Goal: Information Seeking & Learning: Learn about a topic

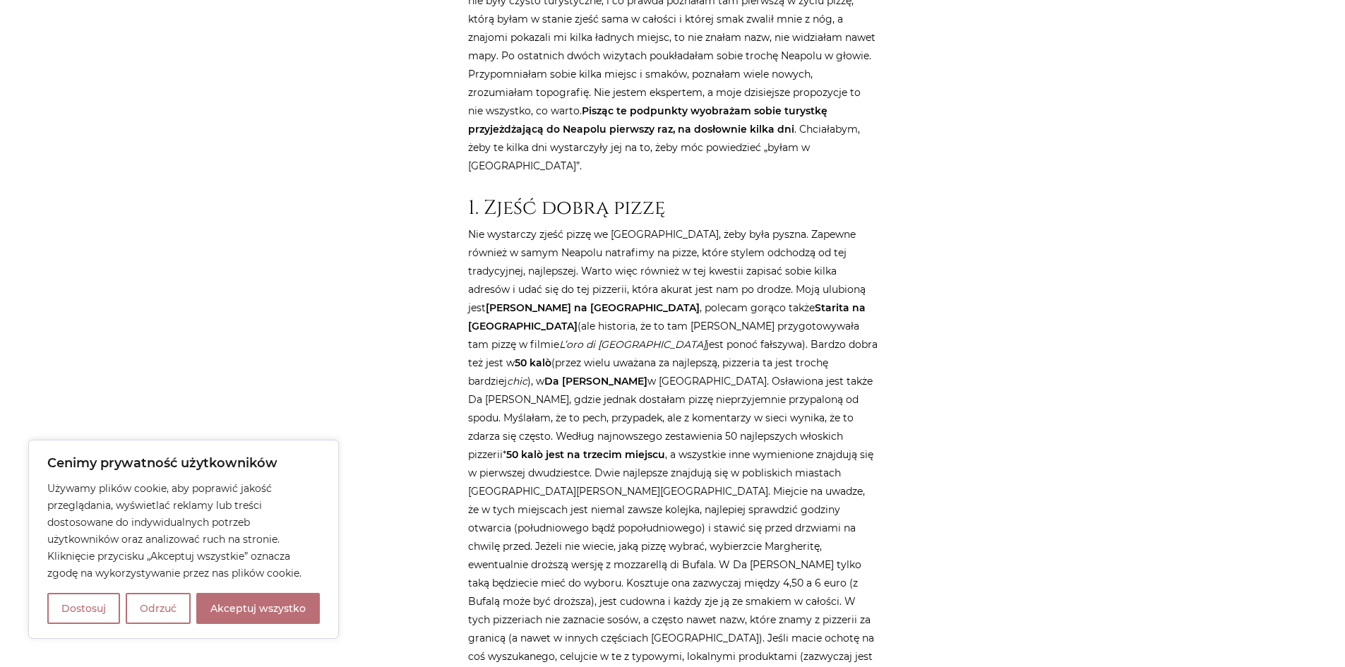
scroll to position [903, 0]
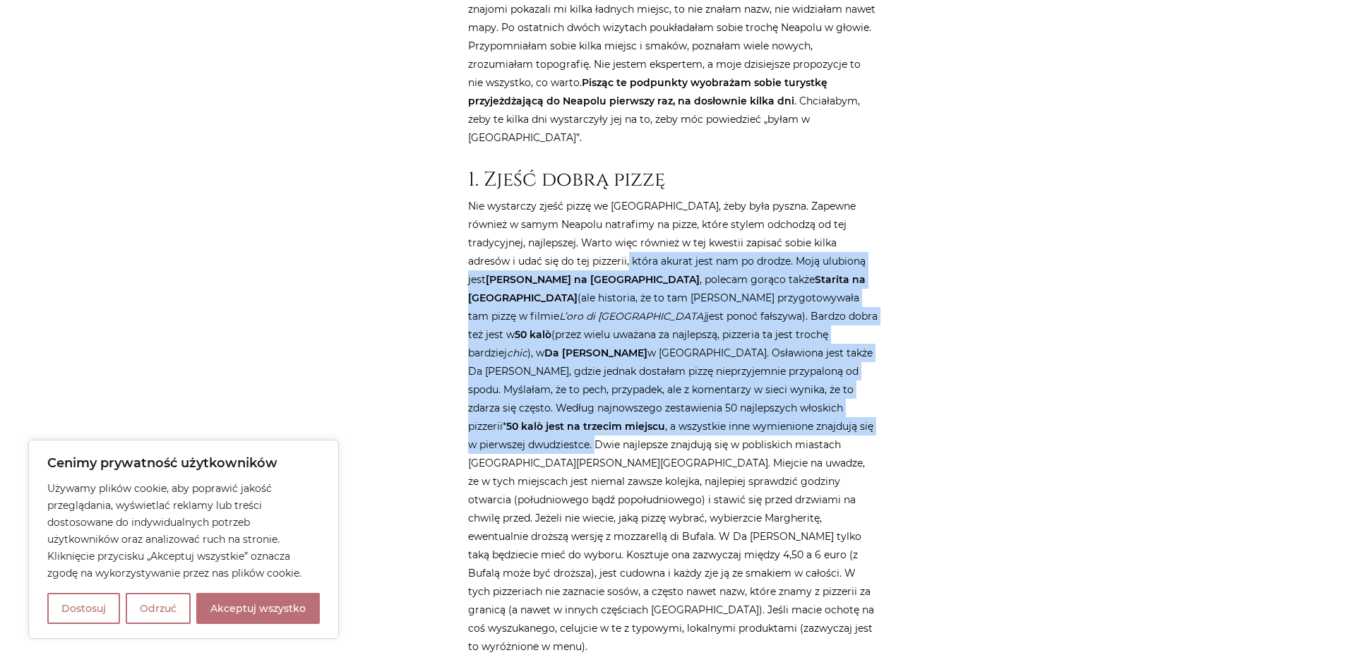
drag, startPoint x: 575, startPoint y: 171, endPoint x: 596, endPoint y: 337, distance: 167.9
click at [596, 337] on p "Nie wystarczy zjeść pizzę we [GEOGRAPHIC_DATA], żeby była pyszna. Zapewne równi…" at bounding box center [672, 426] width 409 height 459
copy p "urat jest nam po drodze. Moją ulubioną jest [PERSON_NAME] na [GEOGRAPHIC_DATA] …"
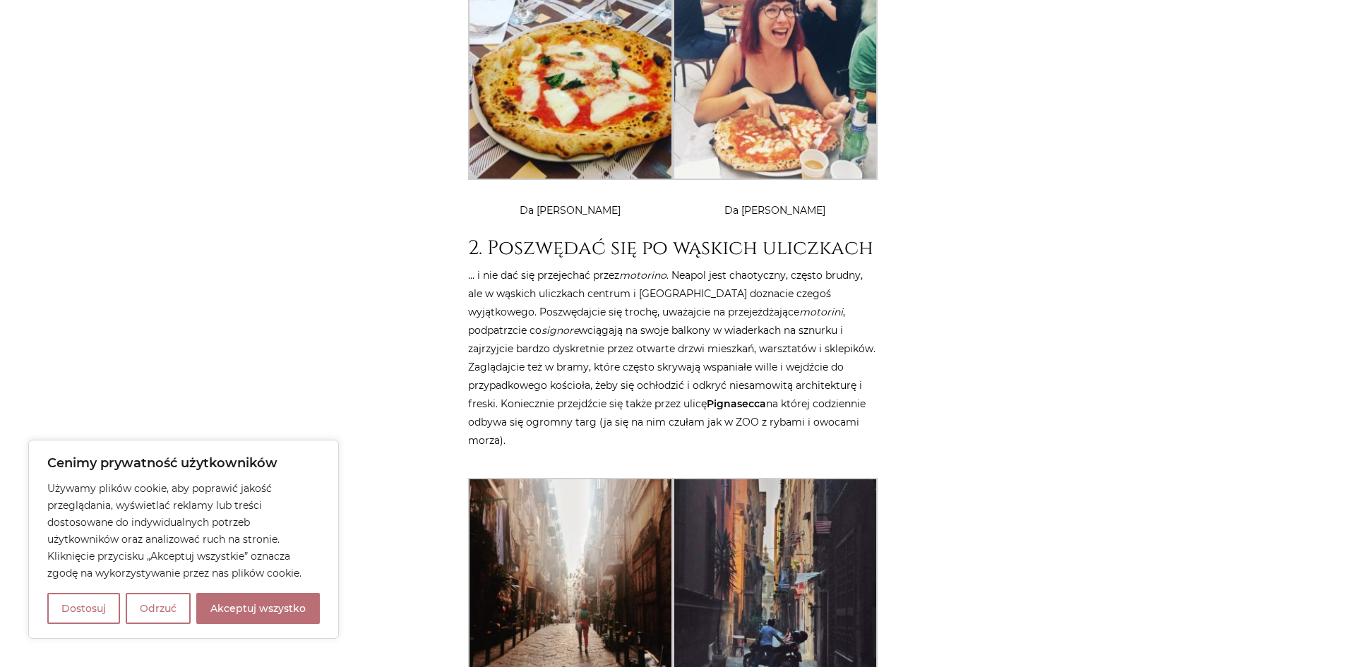
scroll to position [2089, 0]
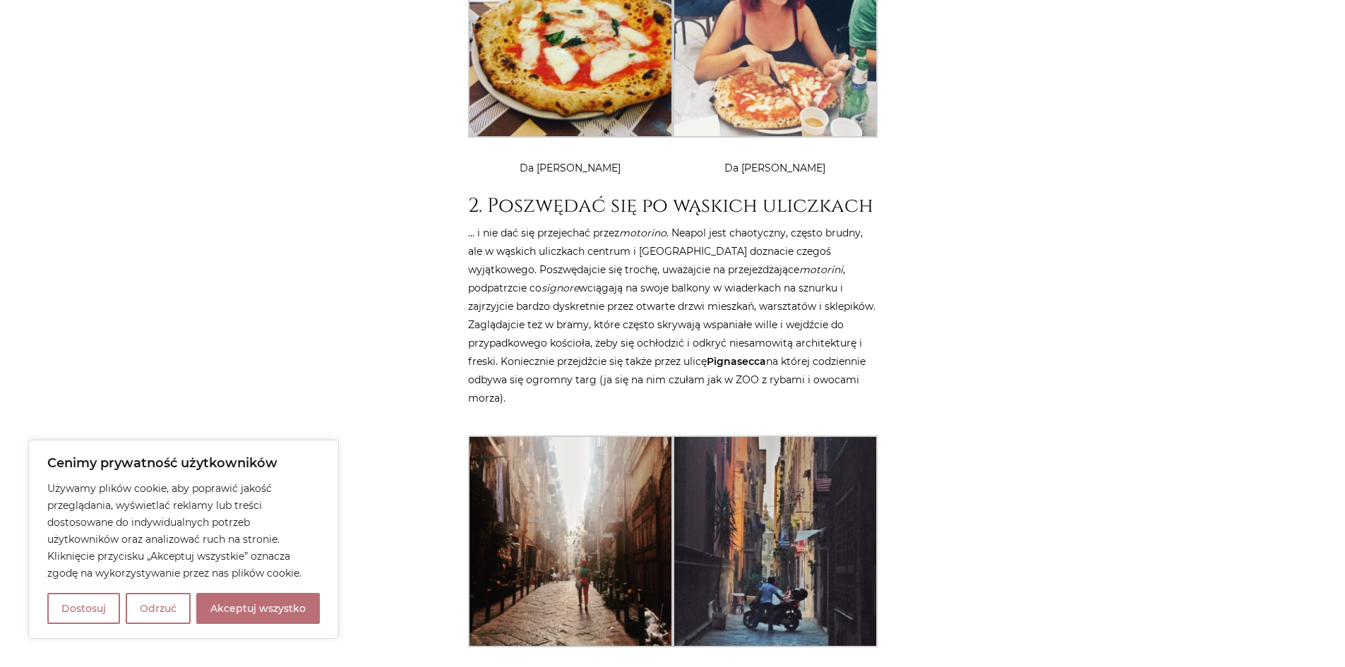
click at [724, 355] on strong "Pignasecca" at bounding box center [736, 361] width 59 height 13
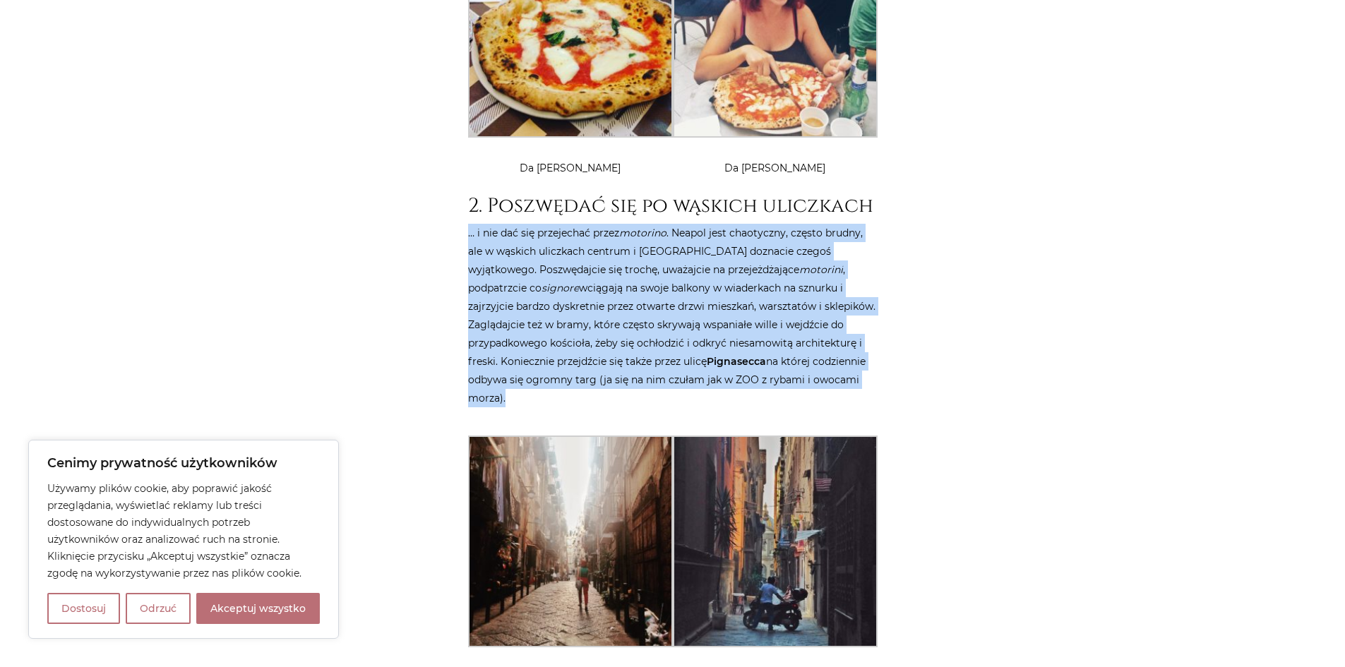
click at [724, 355] on strong "Pignasecca" at bounding box center [736, 361] width 59 height 13
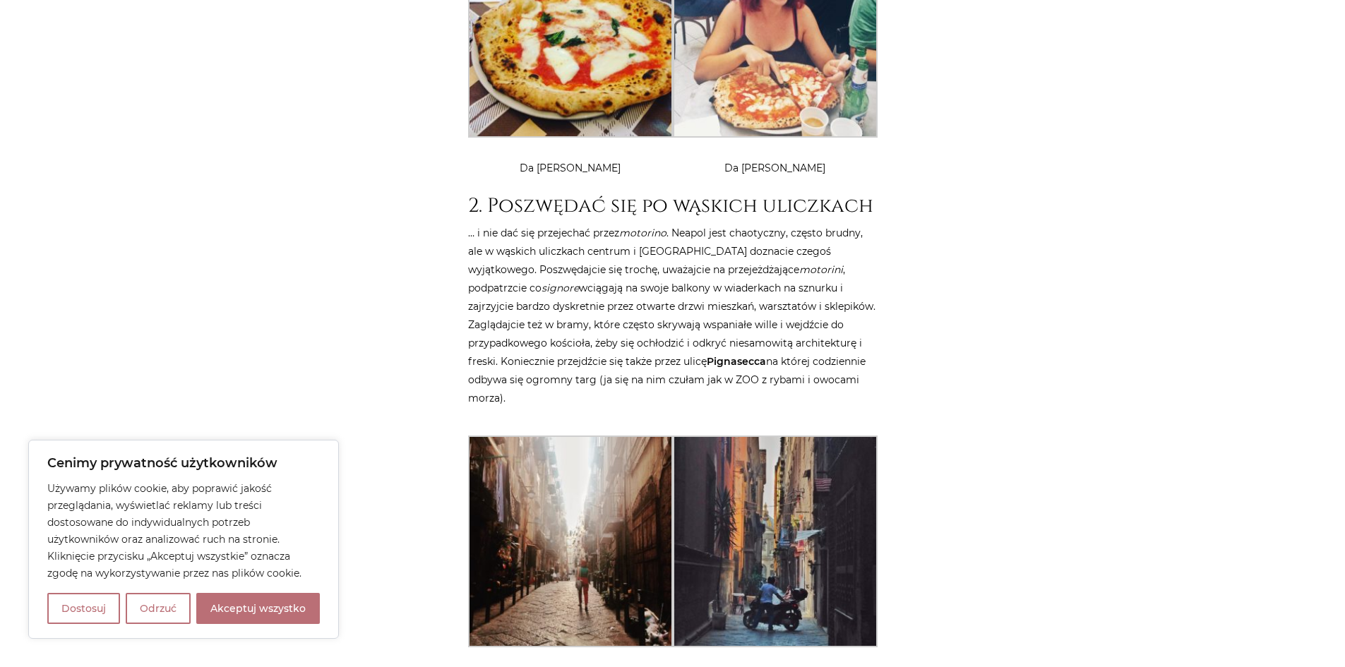
click at [719, 355] on strong "Pignasecca" at bounding box center [736, 361] width 59 height 13
drag, startPoint x: 709, startPoint y: 251, endPoint x: 767, endPoint y: 253, distance: 57.9
click at [767, 253] on p "… i nie dać się przejechać przez motorino . Neapol jest chaotyczny, często brud…" at bounding box center [672, 316] width 409 height 184
copy strong "Pignasecca"
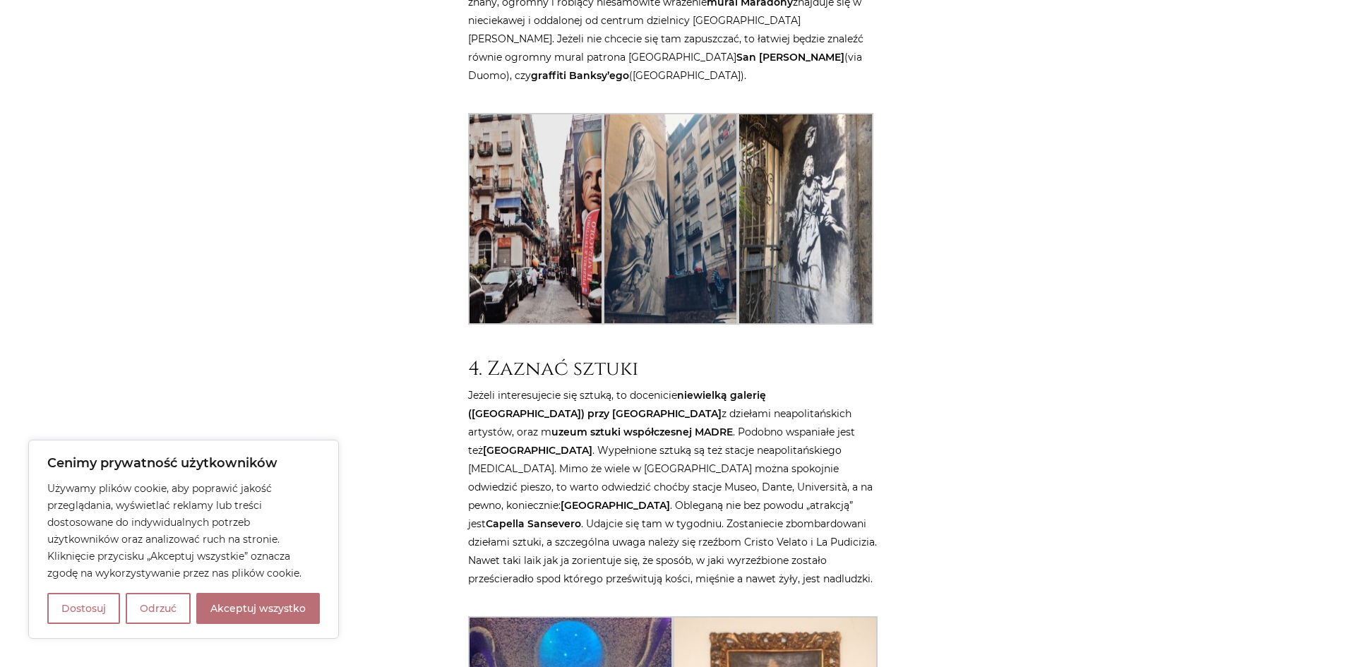
scroll to position [3247, 0]
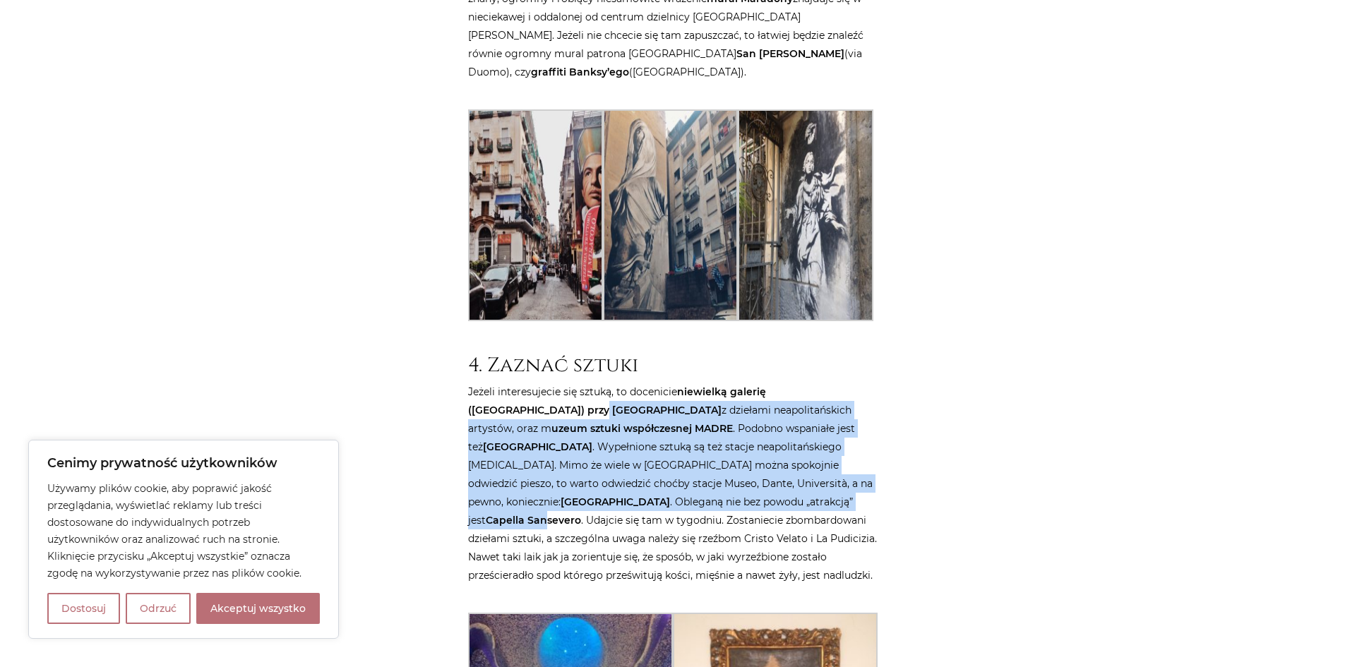
drag, startPoint x: 481, startPoint y: 280, endPoint x: 678, endPoint y: 385, distance: 223.2
click at [678, 385] on p "Jeżeli interesujecie się sztuką, to docenicie niewielką galerię ([GEOGRAPHIC_DA…" at bounding box center [672, 484] width 409 height 202
click at [440, 330] on div "Strona główna / Blog / Podróże do [GEOGRAPHIC_DATA] / 10 rzeczy, które musisz z…" at bounding box center [672, 507] width 847 height 7164
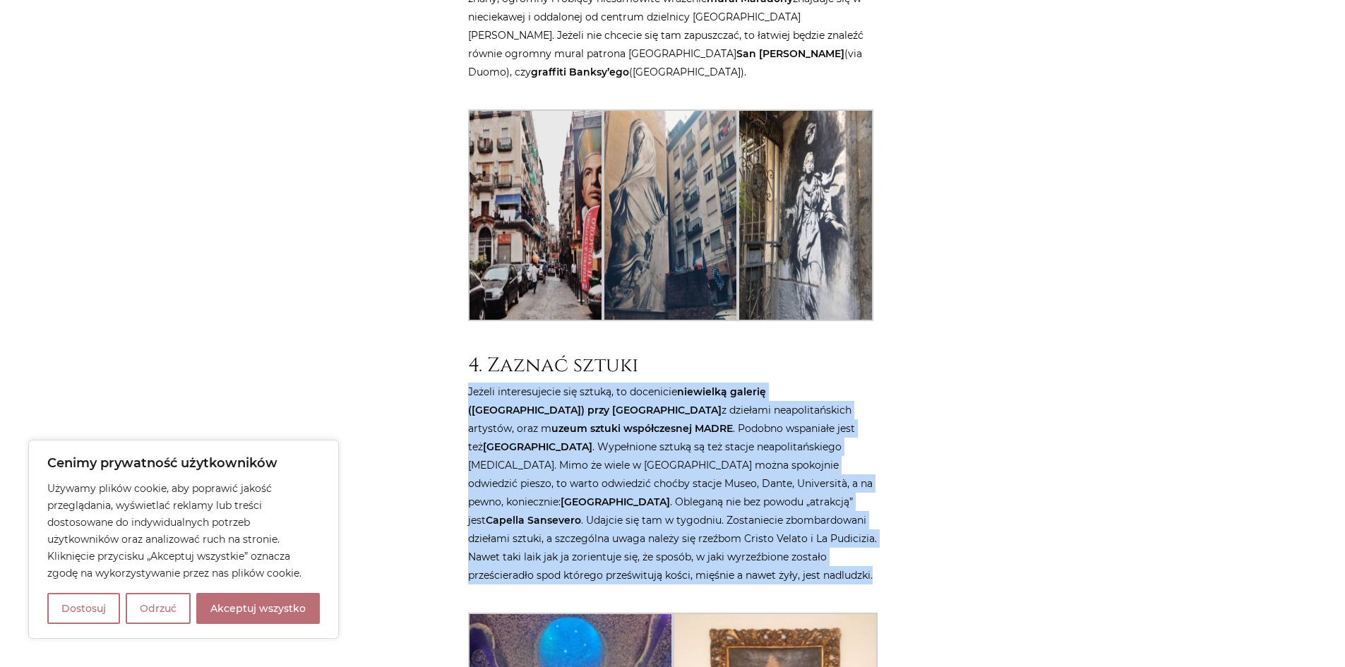
drag, startPoint x: 465, startPoint y: 256, endPoint x: 591, endPoint y: 463, distance: 242.3
click at [591, 463] on div "Strona główna / Blog / Podróże do [GEOGRAPHIC_DATA] / 10 rzeczy, które musisz z…" at bounding box center [672, 360] width 423 height 6870
copy article "Jeżeli interesujecie się sztuką, to docenicie niewielką galerię ([GEOGRAPHIC_DA…"
click at [390, 393] on div "Strona główna / Blog / Podróże do [GEOGRAPHIC_DATA] / 10 rzeczy, które musisz z…" at bounding box center [672, 507] width 847 height 7164
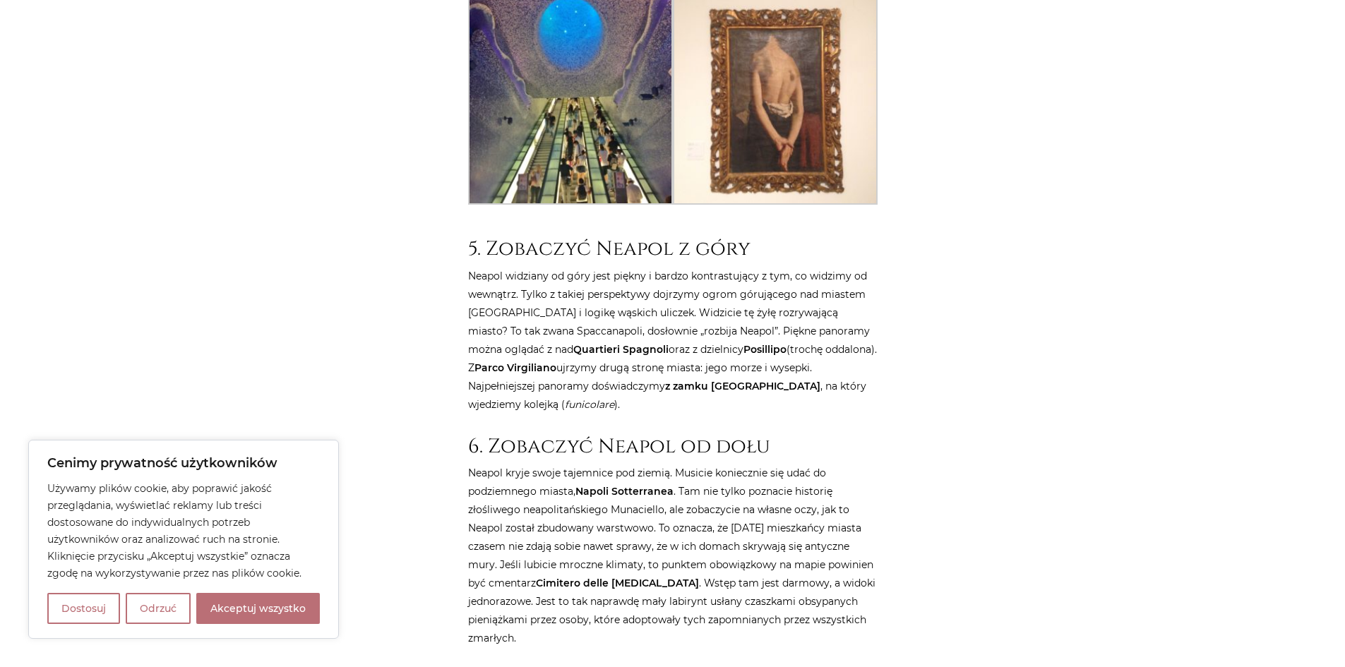
scroll to position [3868, 0]
click at [581, 483] on strong "Napoli Sotterranea" at bounding box center [624, 489] width 98 height 13
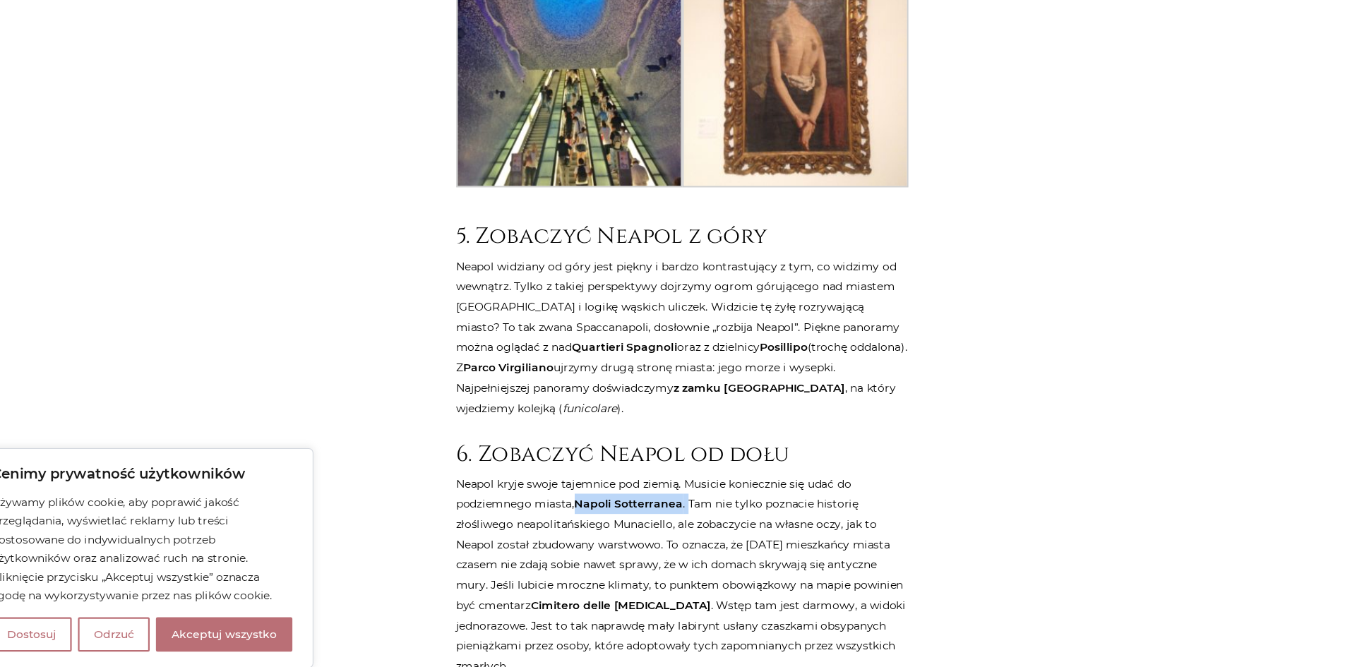
drag, startPoint x: 575, startPoint y: 366, endPoint x: 678, endPoint y: 370, distance: 102.4
click at [678, 462] on p "Neapol kryje swoje tajemnice pod ziemią. Musicie koniecznie się udać do podziem…" at bounding box center [672, 554] width 409 height 184
copy p "Napoli Sotterranea ."
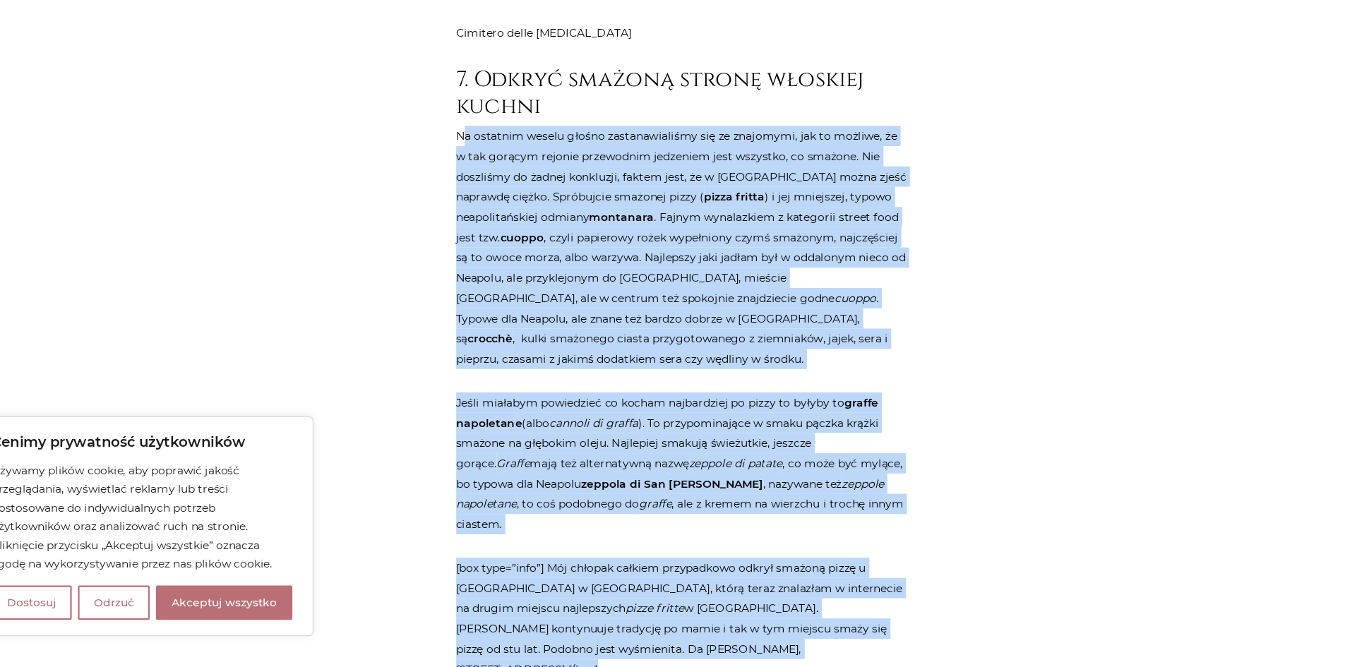
scroll to position [4884, 0]
drag, startPoint x: 477, startPoint y: 124, endPoint x: 698, endPoint y: 528, distance: 460.2
copy article "l ipsumdol sitame consec adipiscingelits doe te incididun, utl et dolorem, al e…"
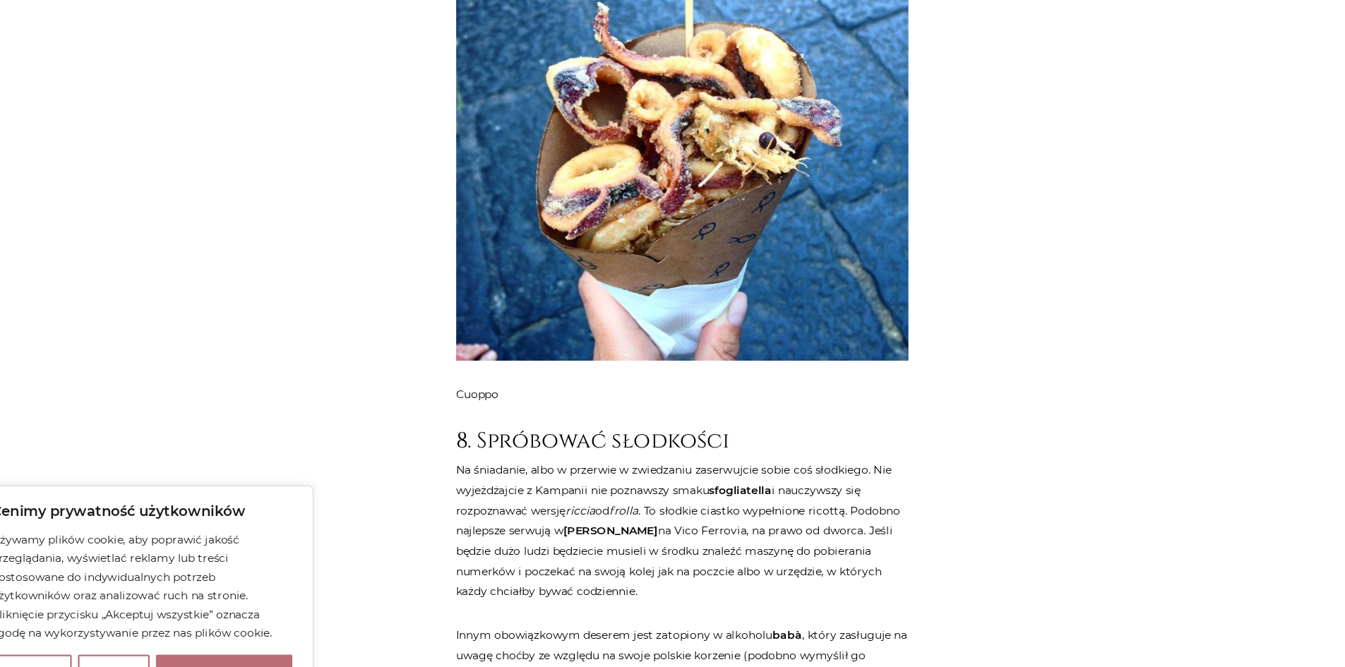
scroll to position [5652, 0]
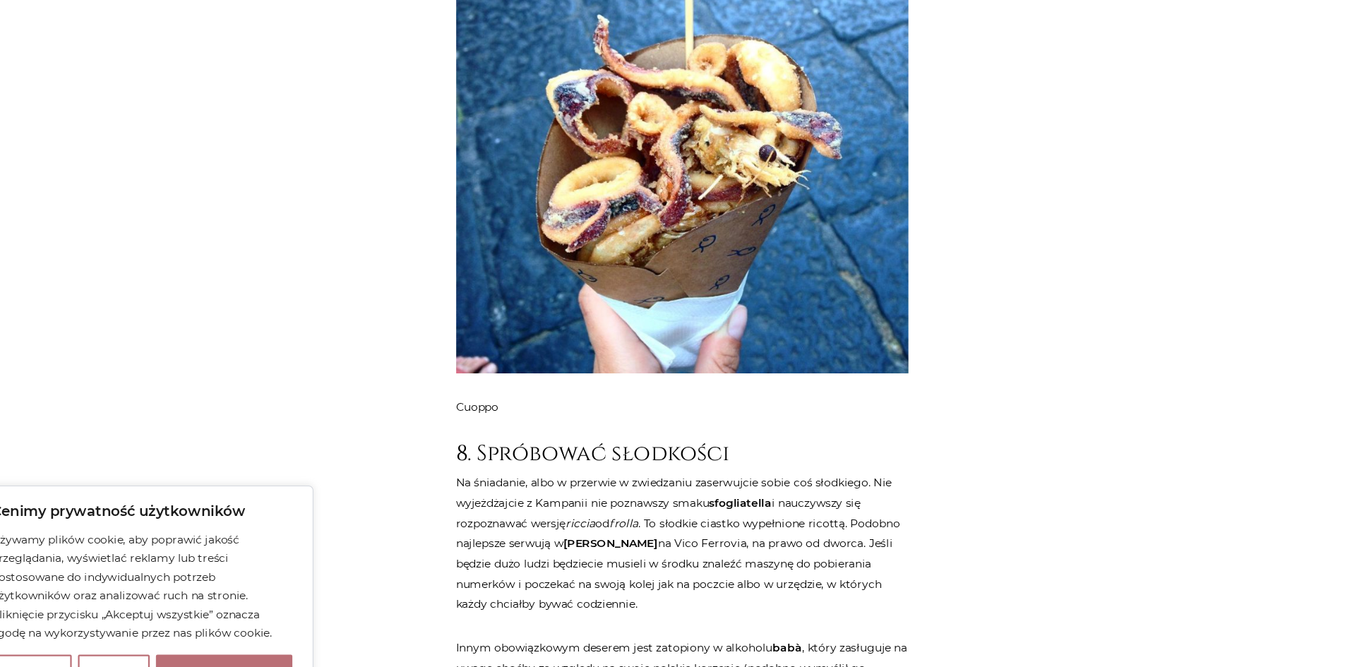
drag, startPoint x: 452, startPoint y: 270, endPoint x: 720, endPoint y: 521, distance: 367.0
copy article "Na śniadanie, albo w przerwie w zwiedzaniu zaserwujcie sobie coś słodkiego. Nie…"
